Goal: Task Accomplishment & Management: Use online tool/utility

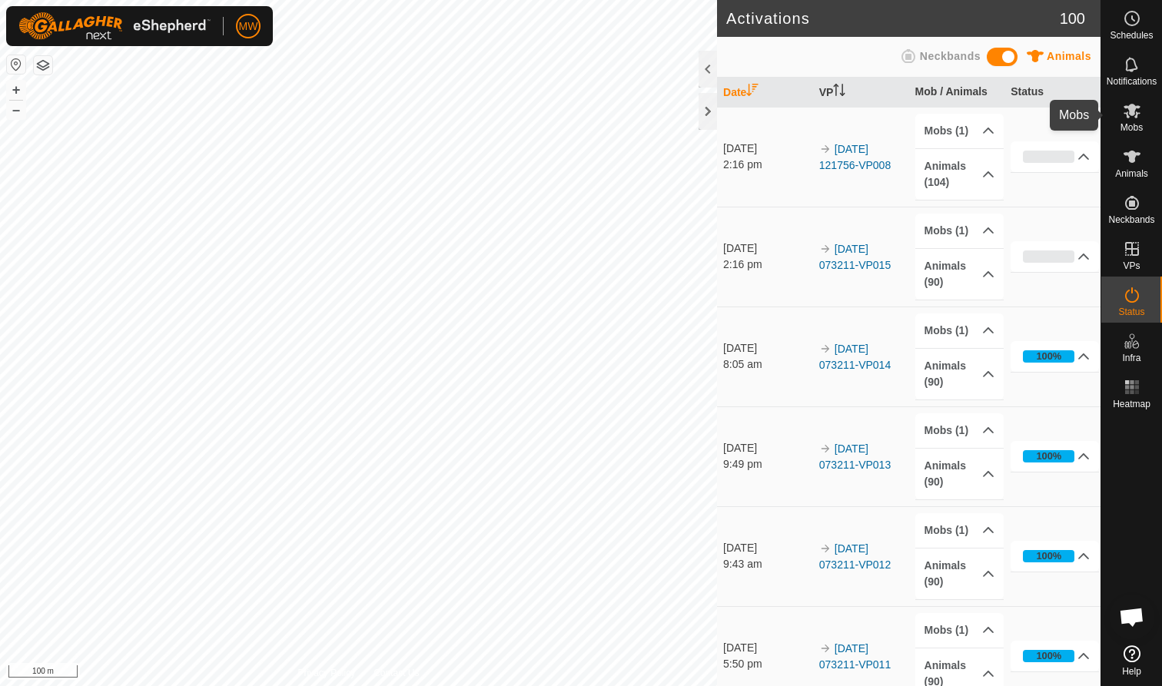
click at [1132, 115] on icon at bounding box center [1132, 111] width 17 height 15
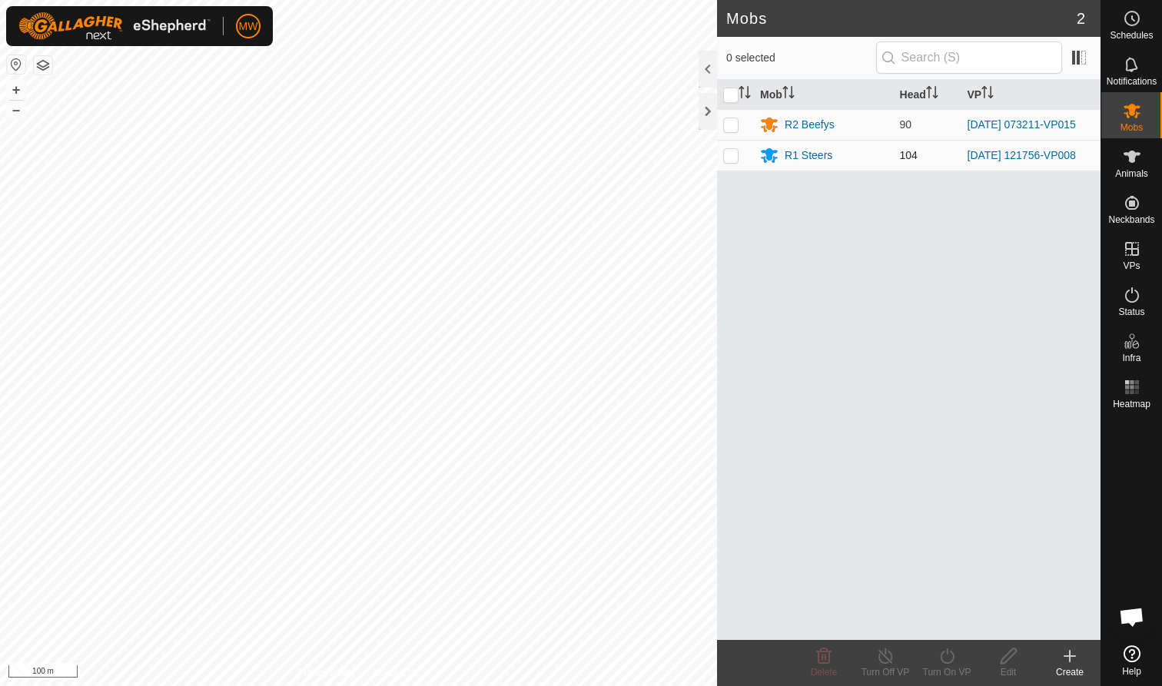
click at [732, 157] on p-checkbox at bounding box center [730, 155] width 15 height 12
checkbox input "true"
click at [945, 659] on icon at bounding box center [947, 656] width 19 height 18
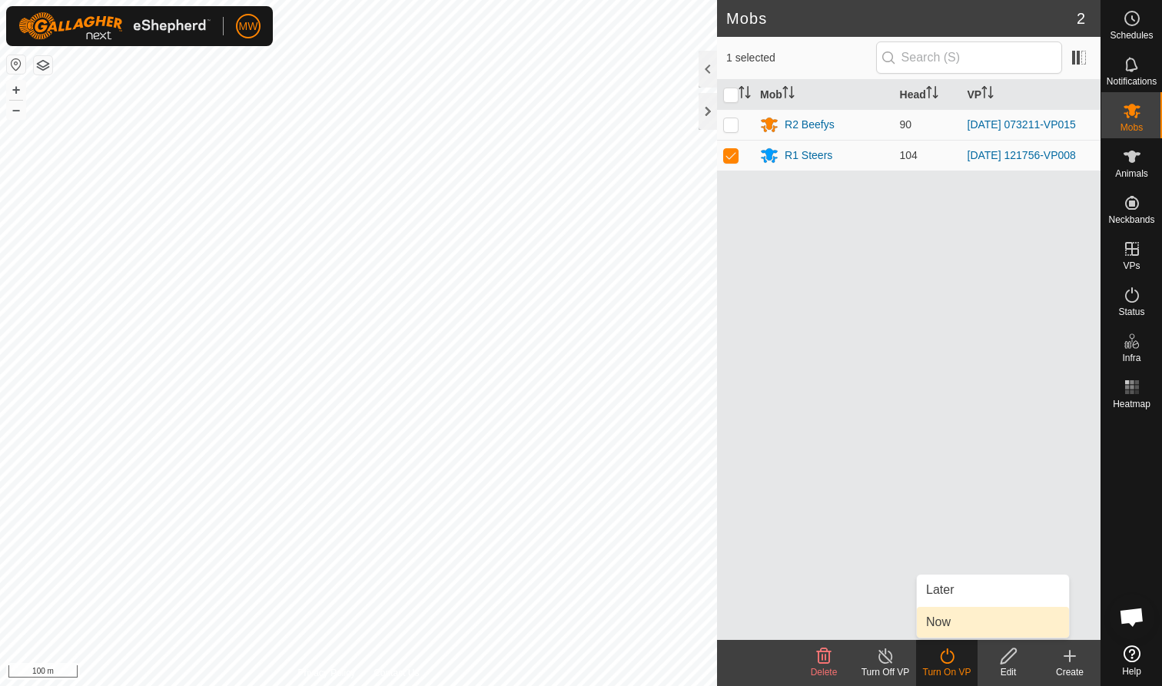
click at [938, 623] on link "Now" at bounding box center [993, 622] width 152 height 31
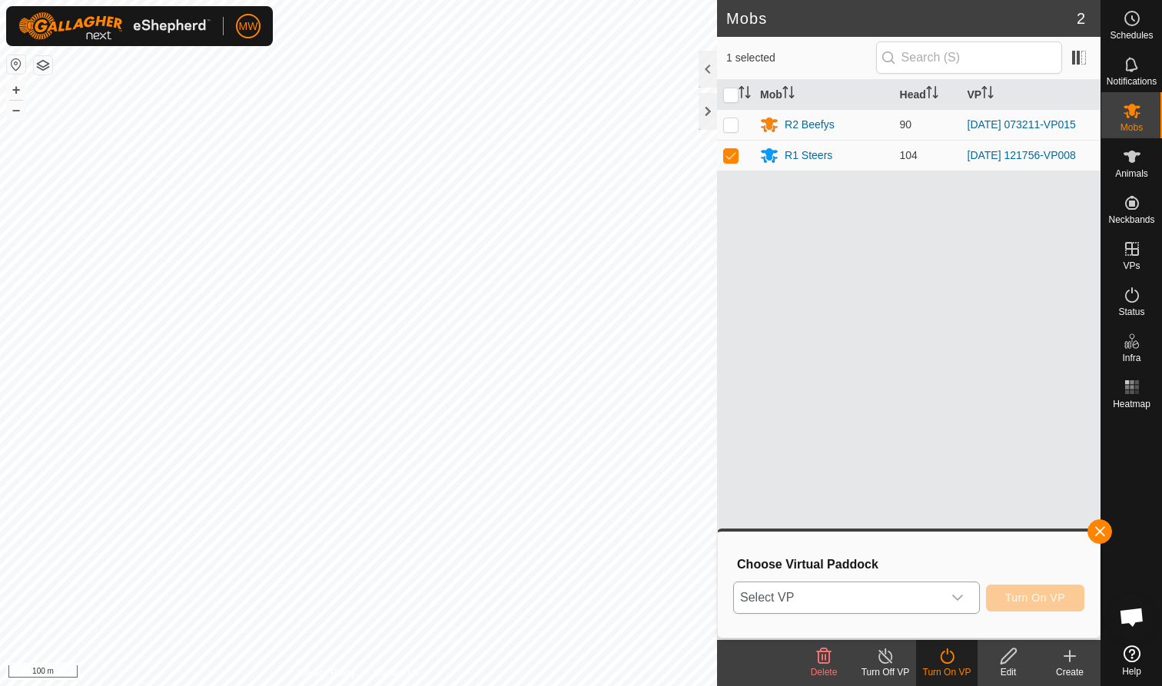
click at [957, 596] on icon "dropdown trigger" at bounding box center [957, 598] width 12 height 12
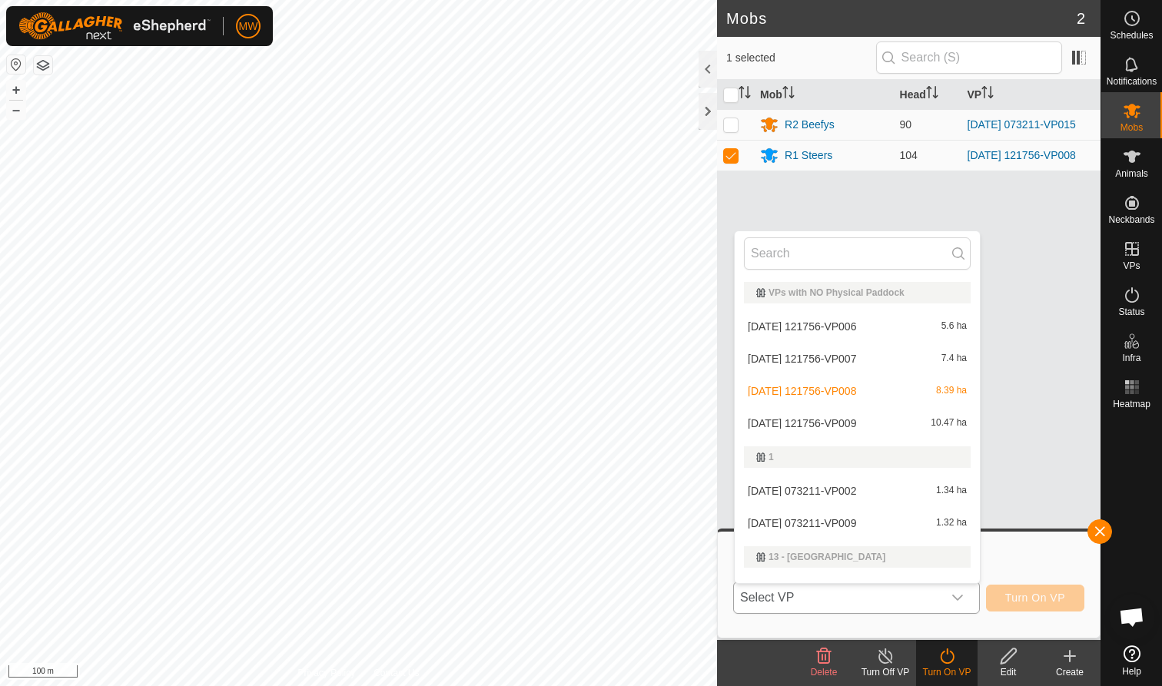
scroll to position [23, 0]
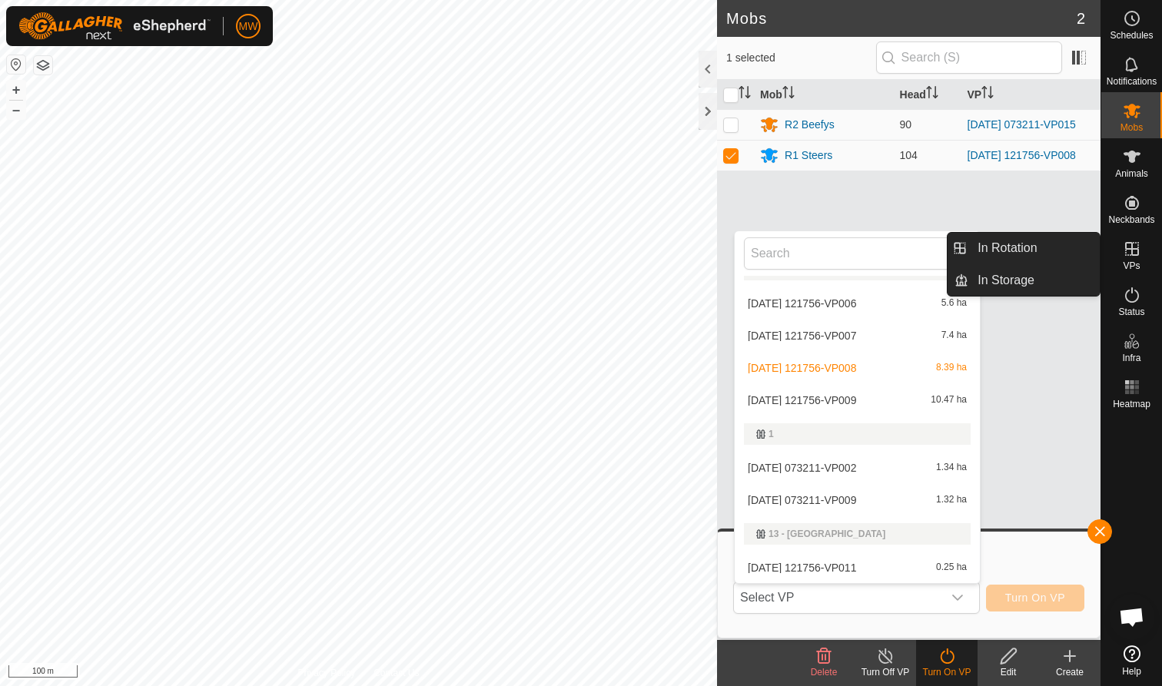
click at [1133, 253] on icon at bounding box center [1132, 249] width 18 height 18
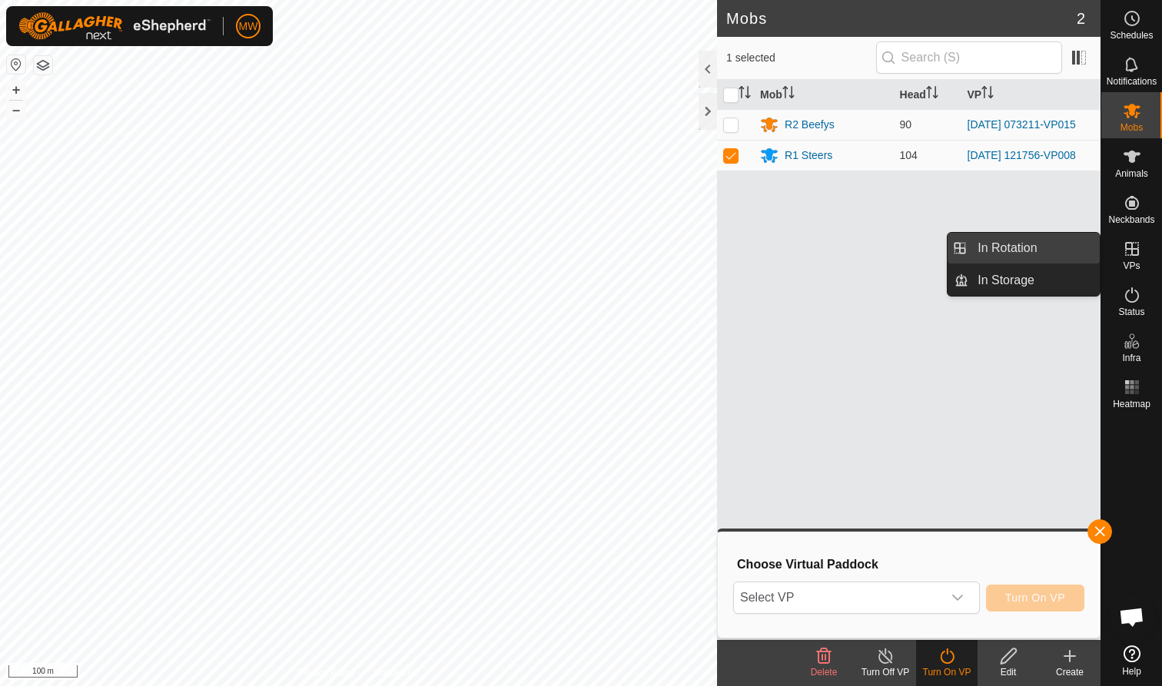
click at [1024, 245] on link "In Rotation" at bounding box center [1033, 248] width 131 height 31
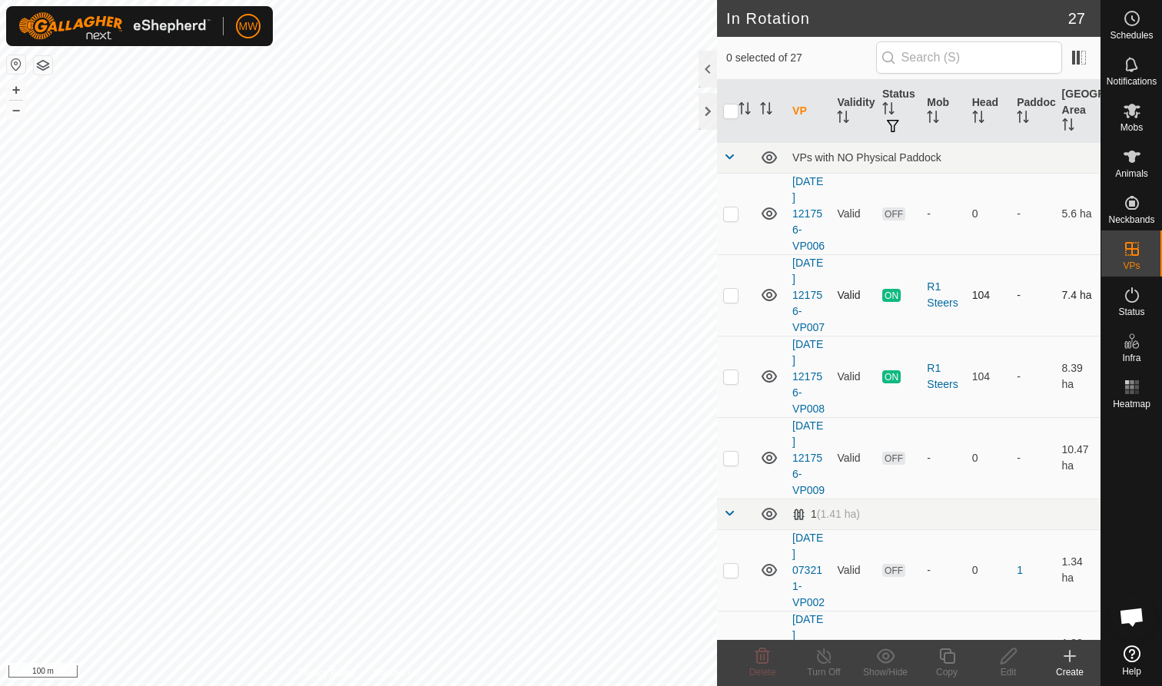
checkbox input "true"
click at [949, 661] on icon at bounding box center [947, 656] width 19 height 18
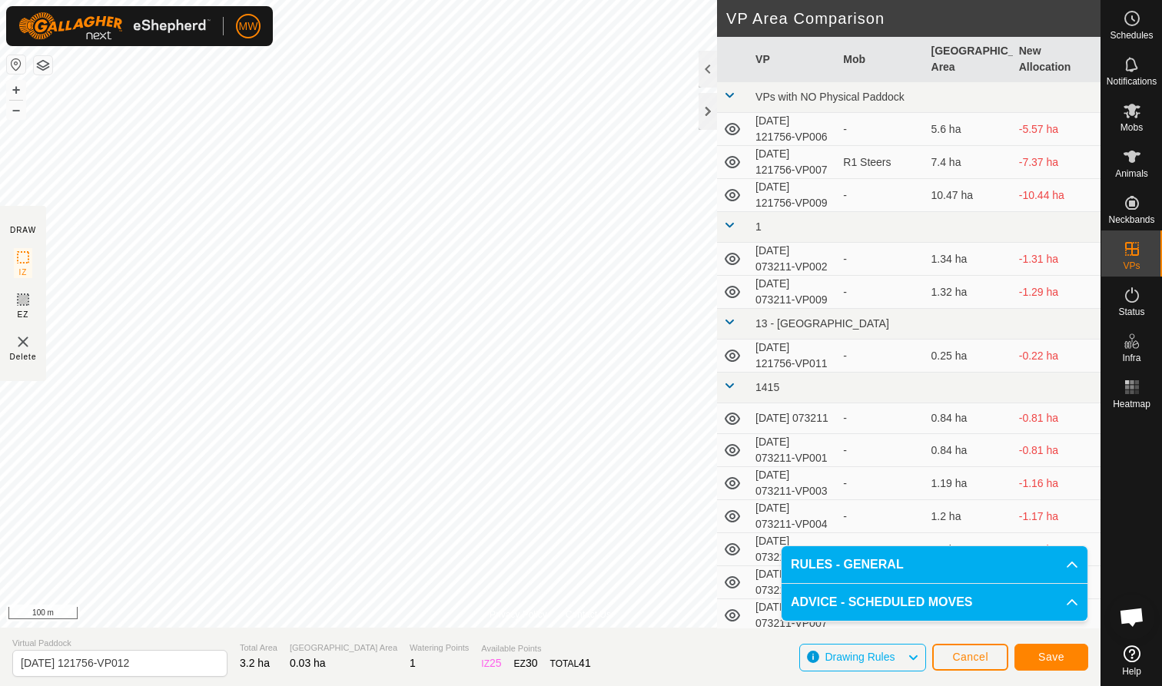
click at [1055, 656] on span "Save" at bounding box center [1051, 657] width 26 height 12
